Goal: Transaction & Acquisition: Purchase product/service

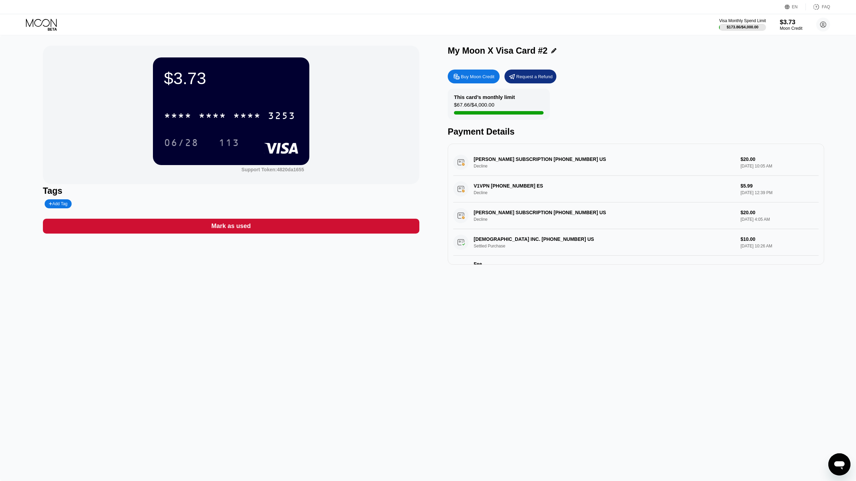
click at [488, 77] on div "Buy Moon Credit" at bounding box center [478, 77] width 34 height 6
type input "0"
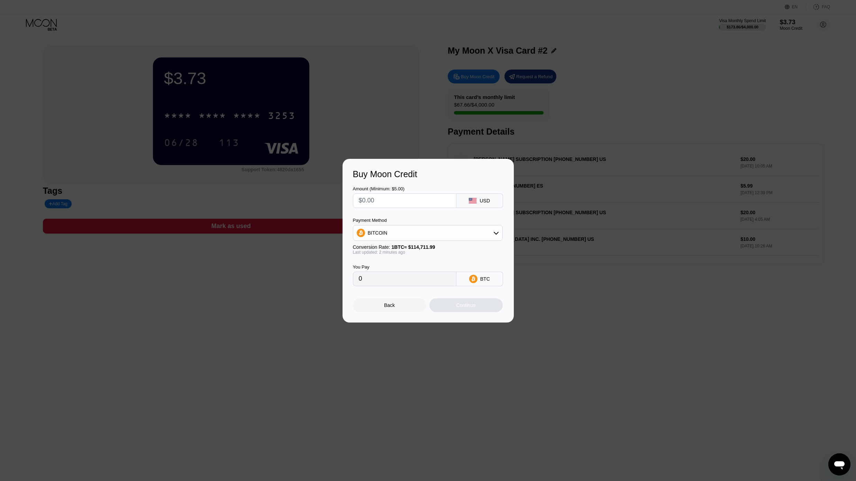
click at [417, 204] on input "text" at bounding box center [405, 201] width 92 height 14
type input "$1"
type input "0.00000872"
type input "$10"
type input "0.00008718"
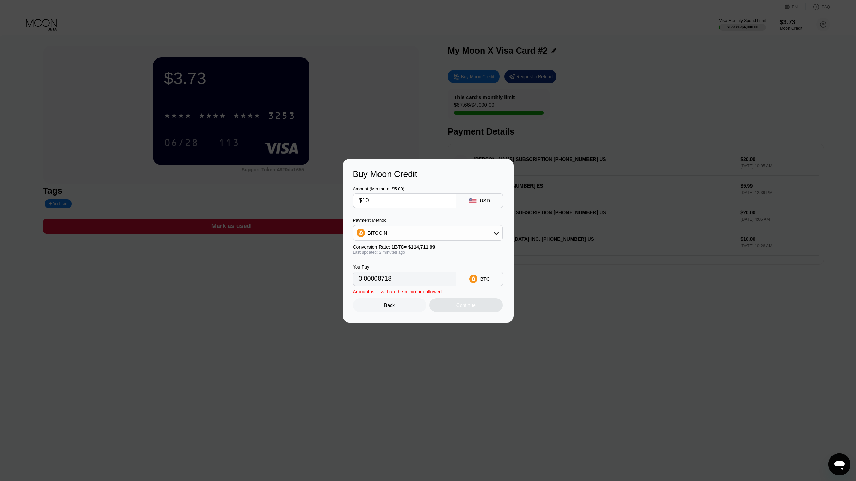
type input "$100"
type input "0.00087175"
type input "$100"
click at [458, 235] on div "BITCOIN" at bounding box center [427, 233] width 149 height 14
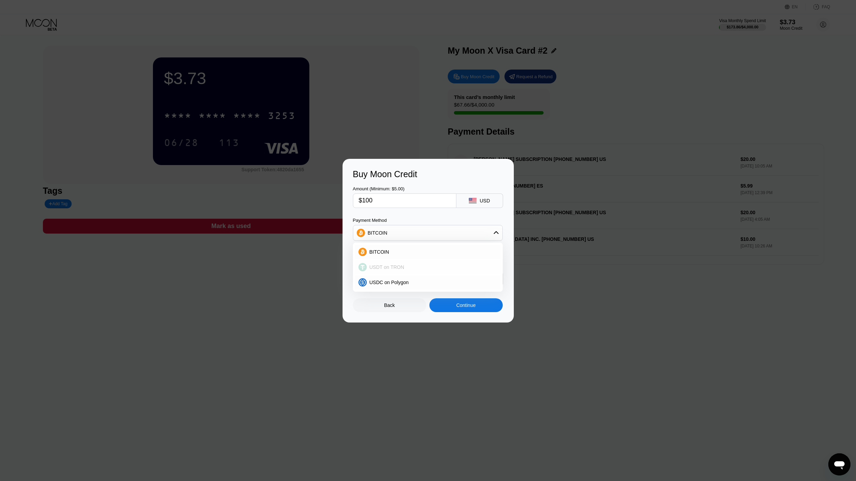
click at [393, 265] on span "USDT on TRON" at bounding box center [387, 267] width 35 height 6
type input "101.01"
click at [382, 203] on input "$100" at bounding box center [405, 201] width 92 height 14
drag, startPoint x: 380, startPoint y: 199, endPoint x: 309, endPoint y: 199, distance: 70.9
click at [309, 199] on div "Buy Moon Credit Amount (Minimum: $5.00) $100 USD Payment Method USDT on TRON Co…" at bounding box center [428, 241] width 856 height 164
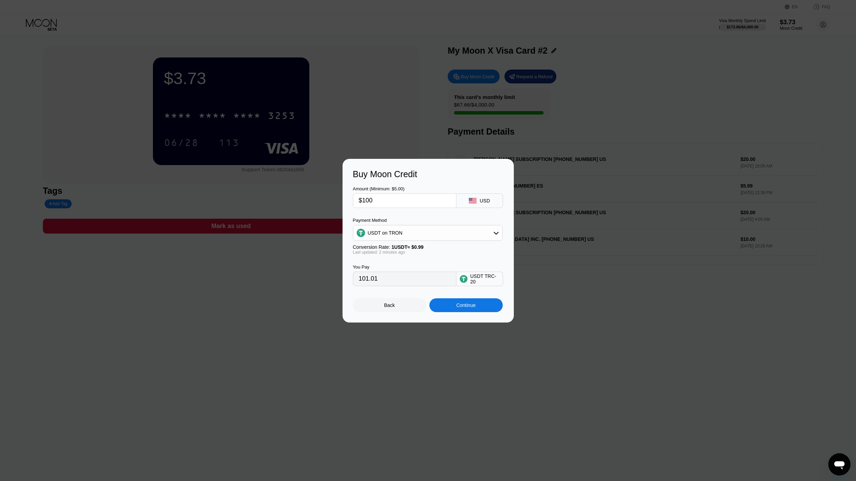
type input "$1"
type input "1.01"
type input "$15"
type input "15.15"
type input "$150"
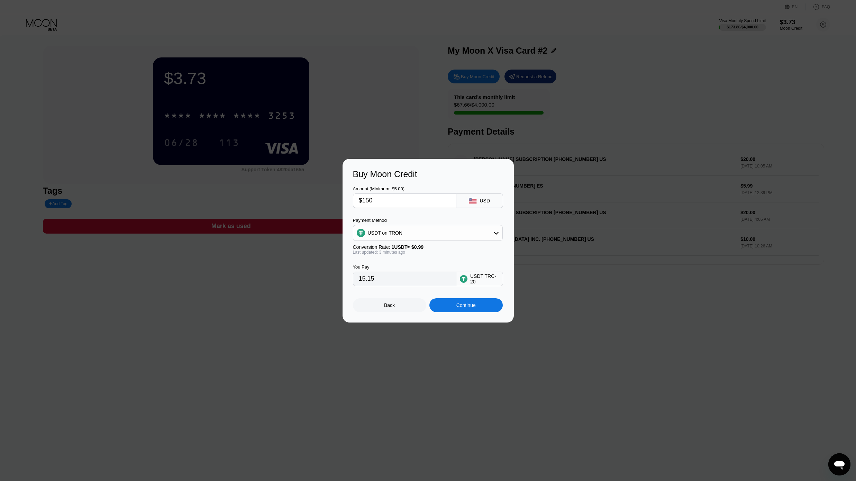
type input "151.52"
type input "$150"
click at [457, 308] on div "Continue" at bounding box center [465, 305] width 19 height 6
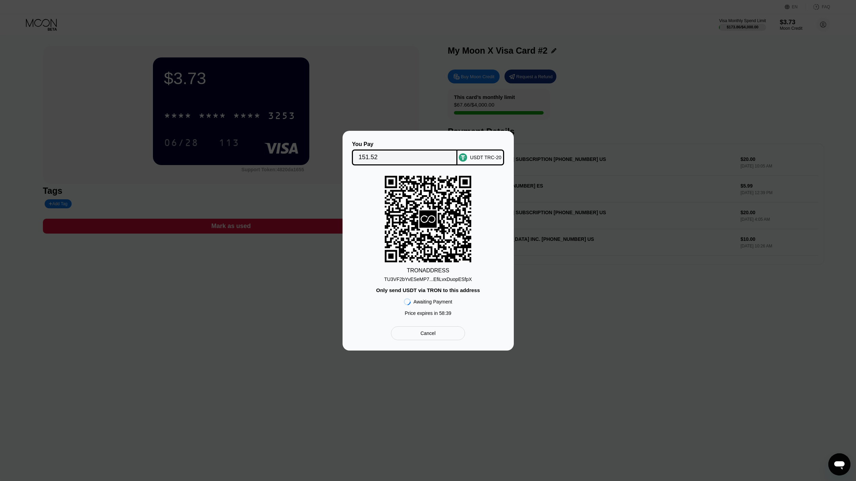
click at [425, 279] on div "TU3VF2bYvESeMP7...EfiLvxDuopESfpX" at bounding box center [428, 279] width 88 height 6
click at [854, 330] on div "You Pay 151.52 USDT TRC-20 TRON ADDRESS TU3VF2bYvESeMP7...EfiLvxDuopESfpX Only …" at bounding box center [428, 241] width 856 height 220
